Goal: Transaction & Acquisition: Purchase product/service

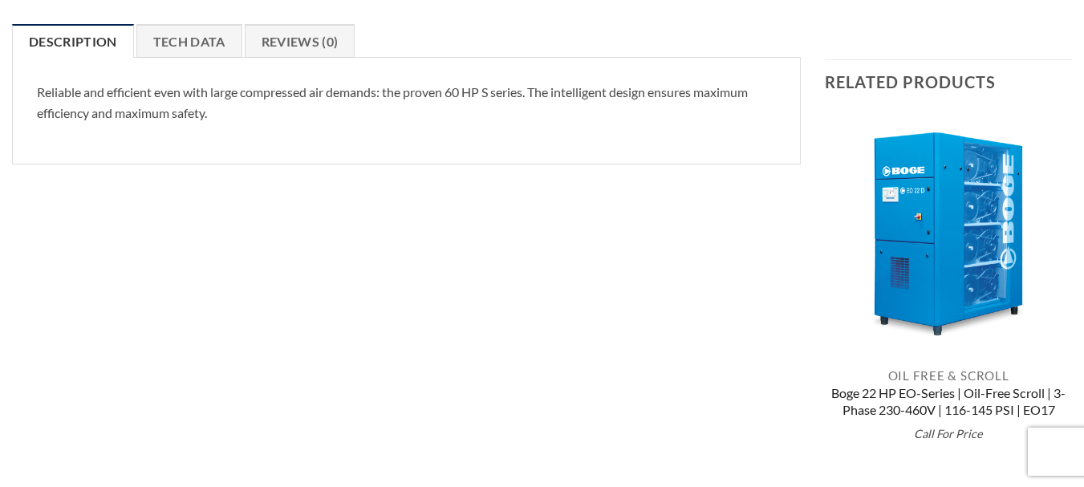
scroll to position [321, 0]
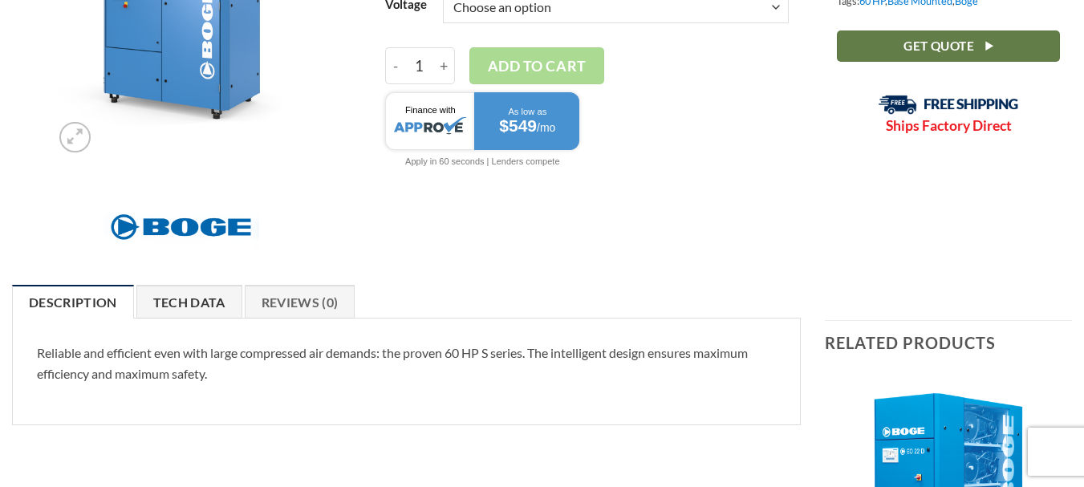
click at [190, 308] on link "Tech Data" at bounding box center [189, 302] width 106 height 34
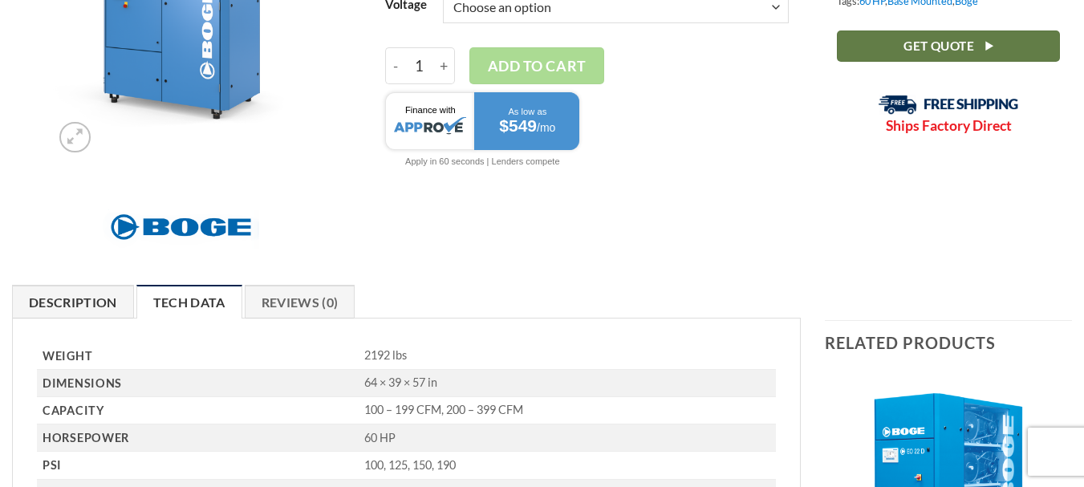
click at [64, 310] on link "Description" at bounding box center [73, 302] width 122 height 34
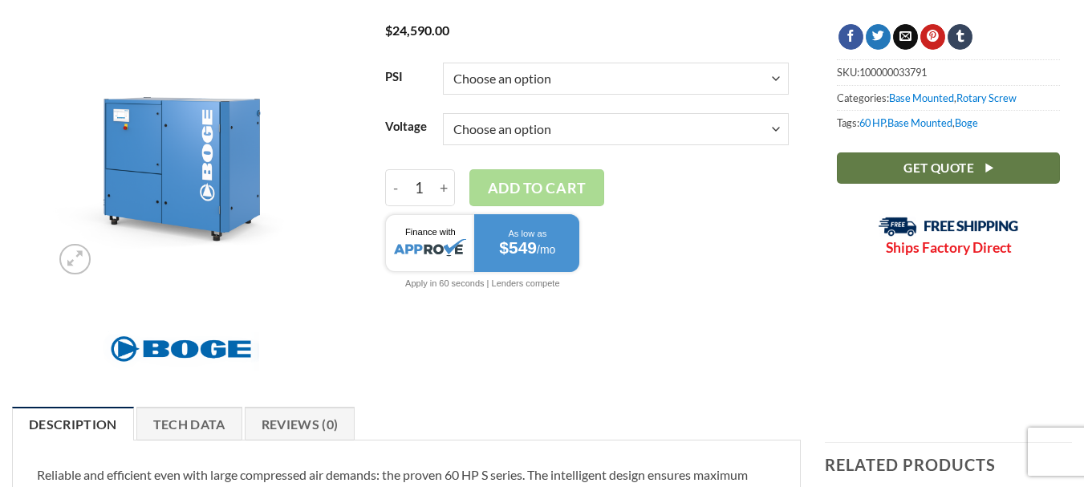
scroll to position [160, 0]
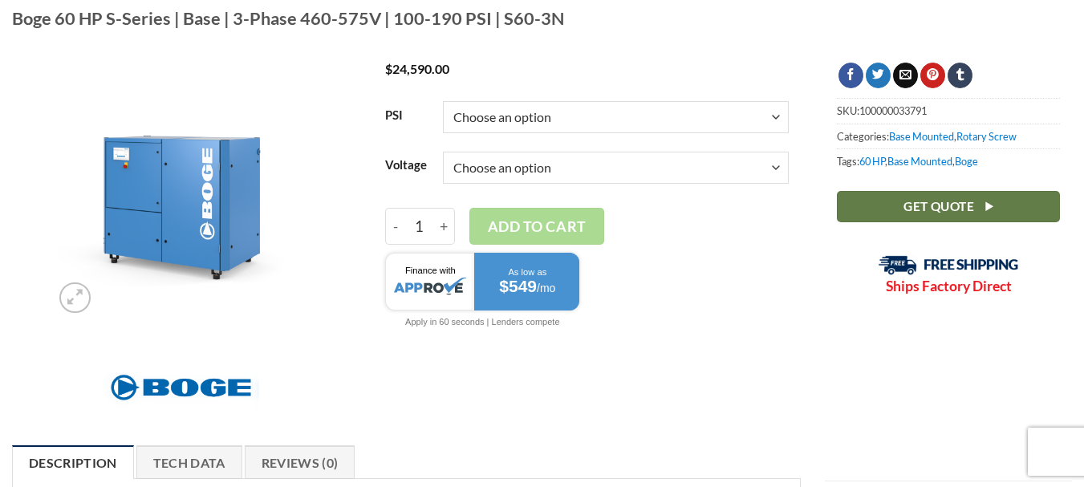
click at [768, 168] on select "Choose an option 3/60/460V 3/60/575V" at bounding box center [616, 168] width 346 height 32
click at [443, 152] on select "Choose an option 3/60/460V 3/60/575V" at bounding box center [616, 168] width 346 height 32
select select "3-60-460v"
click at [765, 111] on select "Choose an option 100 125 150 190" at bounding box center [616, 117] width 346 height 32
click at [443, 101] on select "Choose an option 100 125 150 190" at bounding box center [616, 117] width 346 height 32
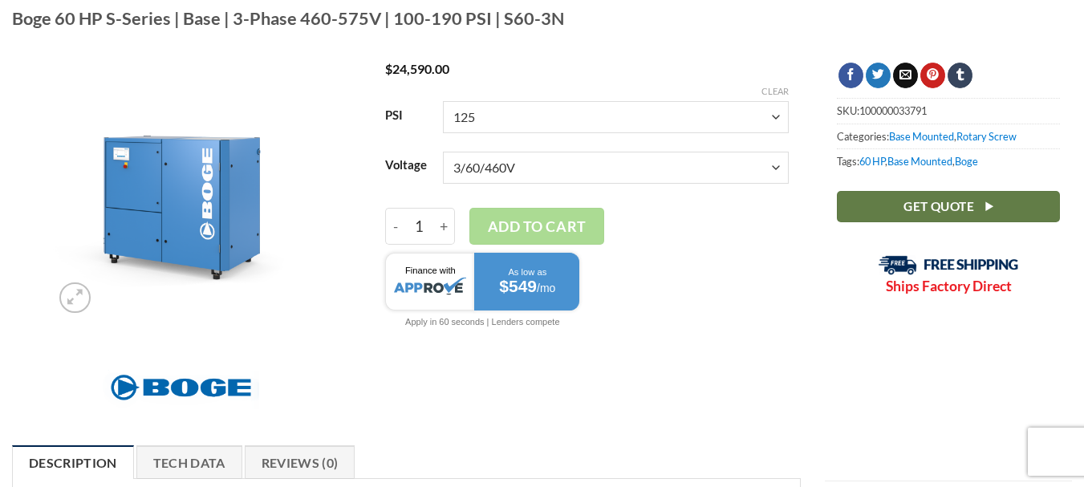
select select "125"
select select "3-60-460v"
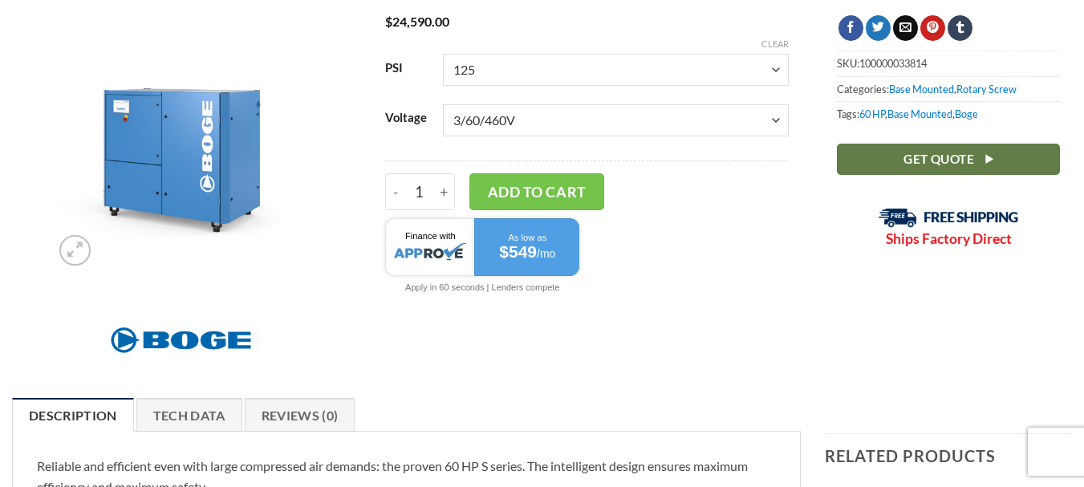
scroll to position [321, 0]
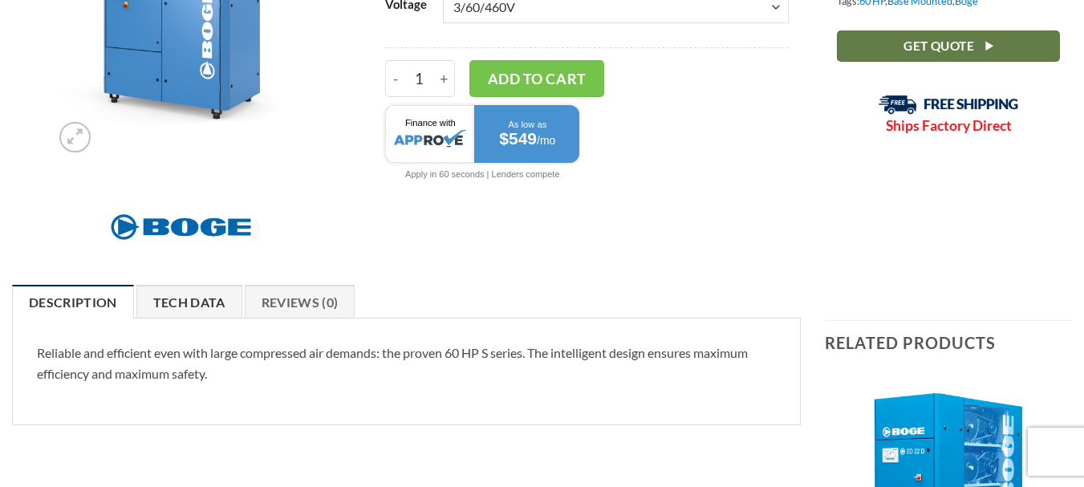
click at [179, 303] on link "Tech Data" at bounding box center [189, 302] width 106 height 34
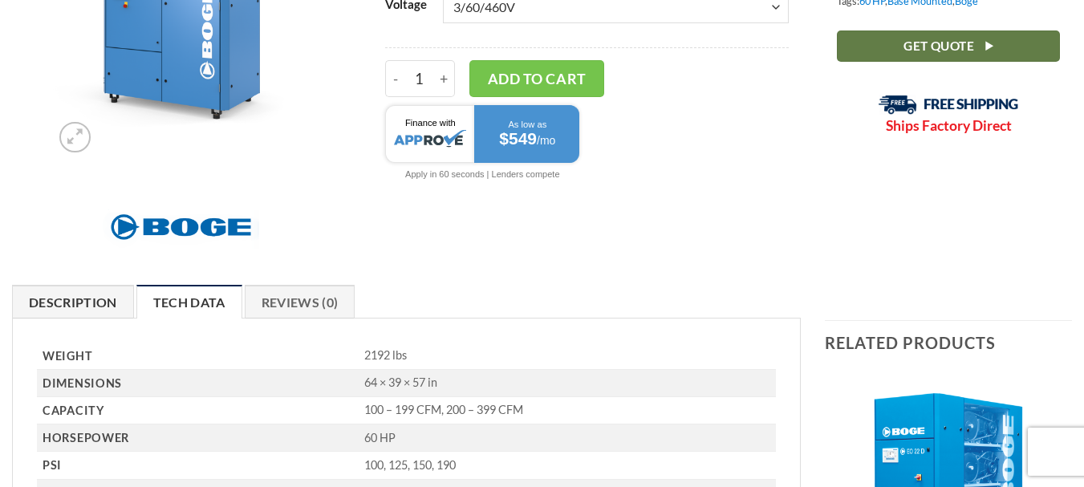
click at [92, 304] on link "Description" at bounding box center [73, 302] width 122 height 34
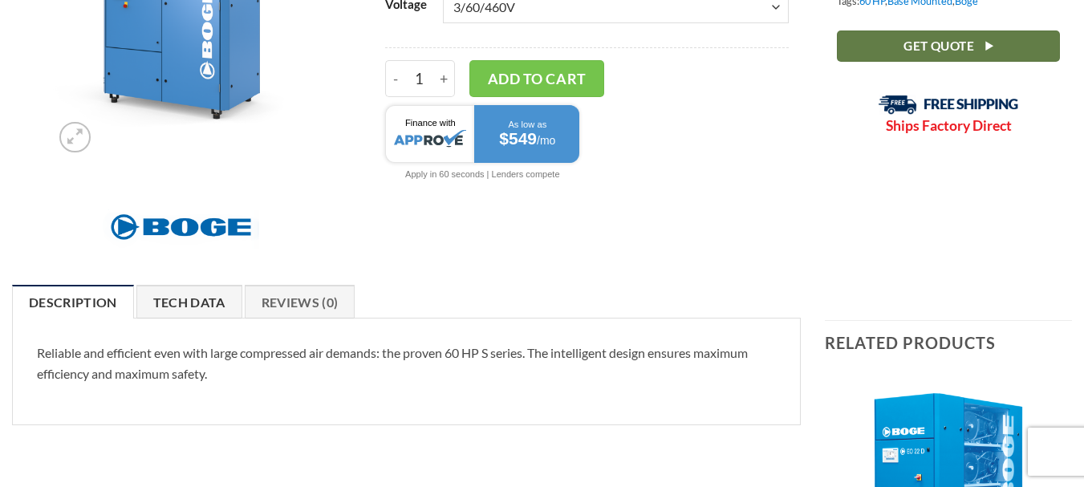
drag, startPoint x: 180, startPoint y: 306, endPoint x: 210, endPoint y: 306, distance: 29.7
click at [183, 306] on link "Tech Data" at bounding box center [189, 302] width 106 height 34
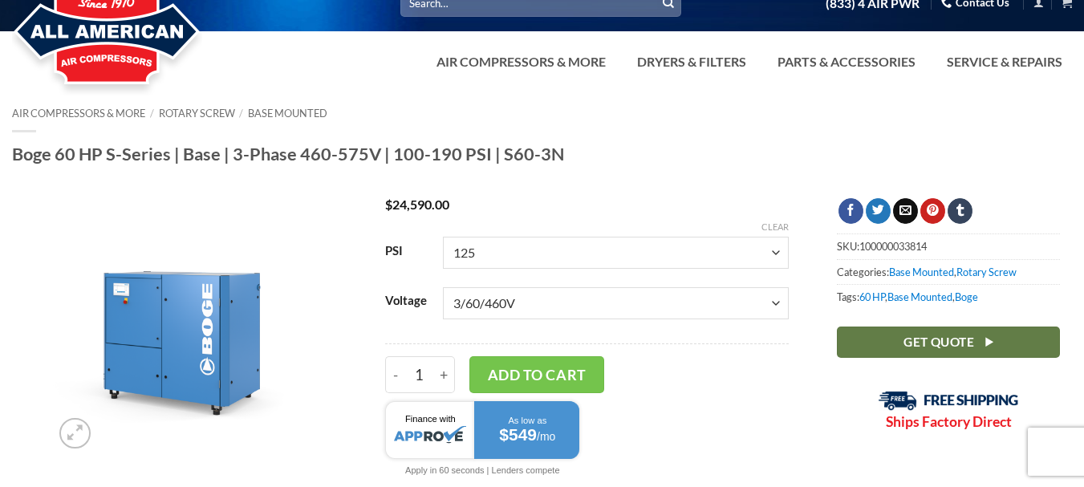
scroll to position [0, 0]
